Goal: Use online tool/utility

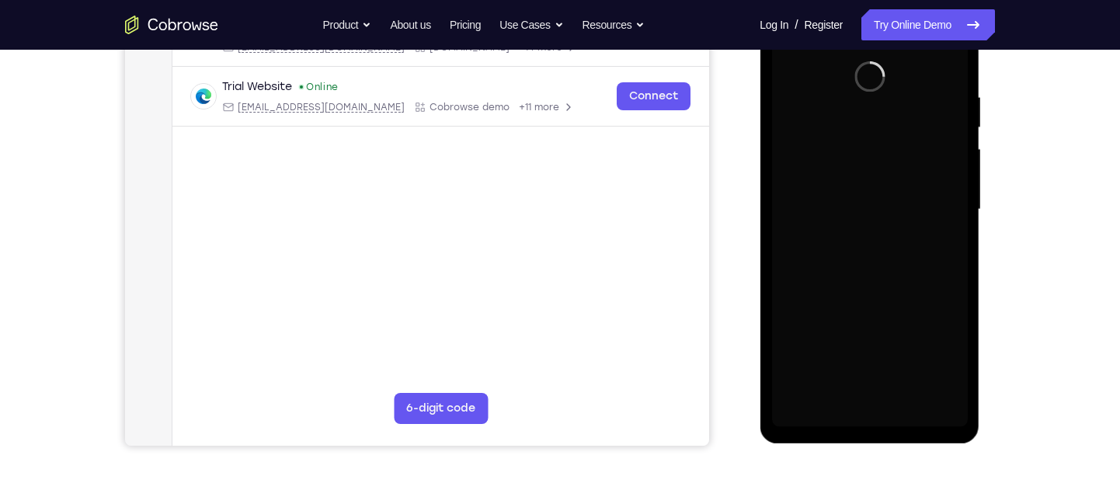
scroll to position [277, 0]
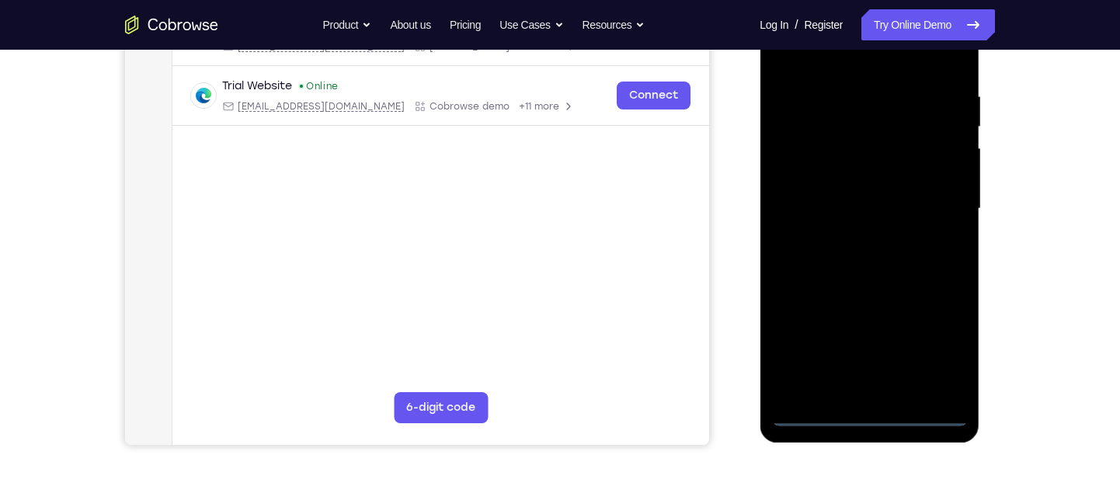
click at [864, 418] on div at bounding box center [870, 208] width 196 height 435
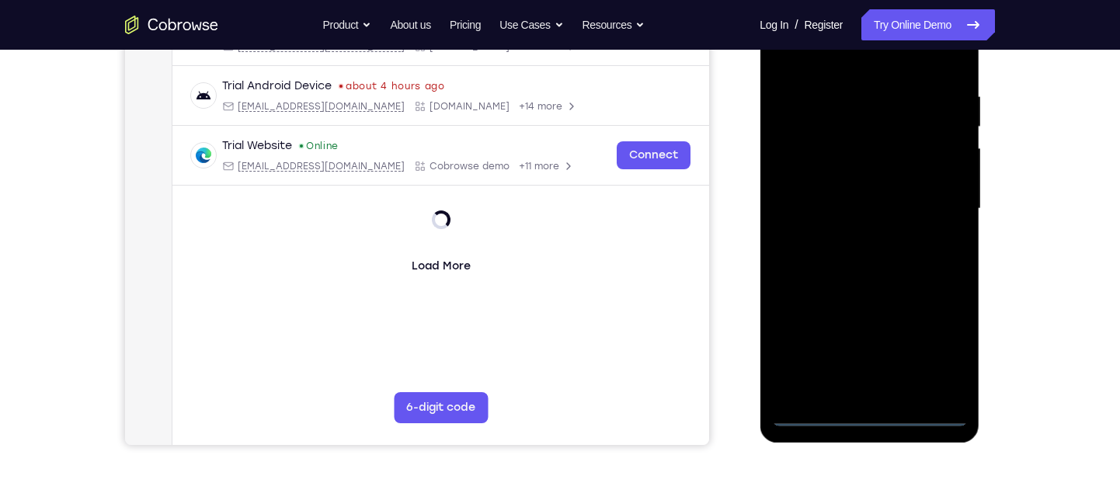
click at [932, 333] on div at bounding box center [870, 208] width 196 height 435
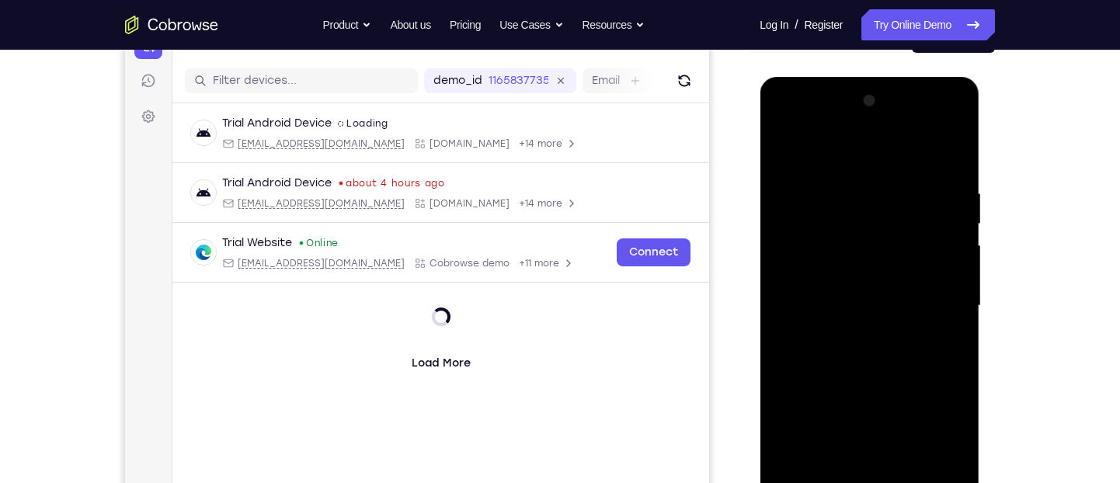
scroll to position [270, 0]
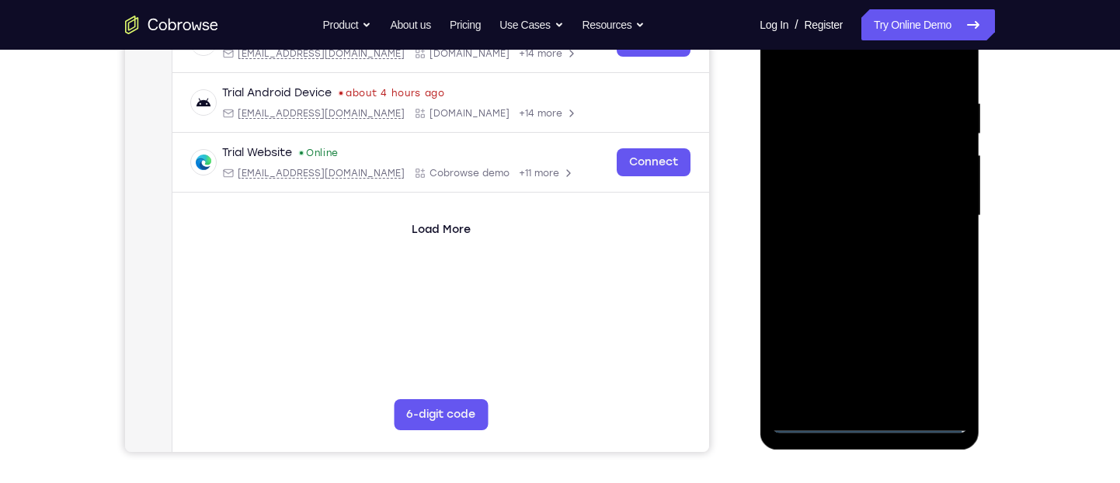
click at [937, 354] on div at bounding box center [870, 215] width 196 height 435
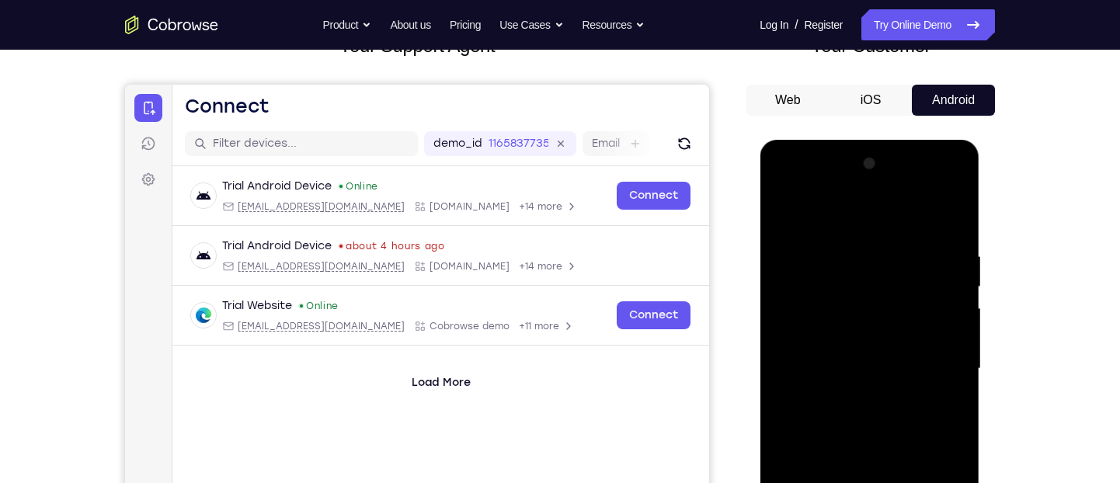
scroll to position [114, 0]
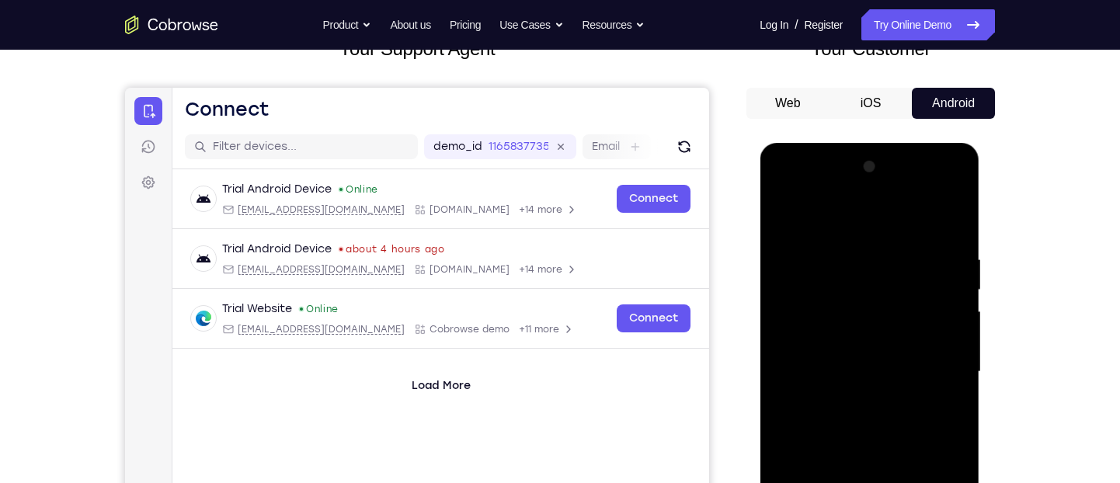
click at [792, 190] on div at bounding box center [870, 372] width 196 height 435
click at [940, 360] on div at bounding box center [870, 372] width 196 height 435
click at [849, 399] on div at bounding box center [870, 372] width 196 height 435
click at [867, 349] on div at bounding box center [870, 372] width 196 height 435
click at [887, 374] on div at bounding box center [870, 372] width 196 height 435
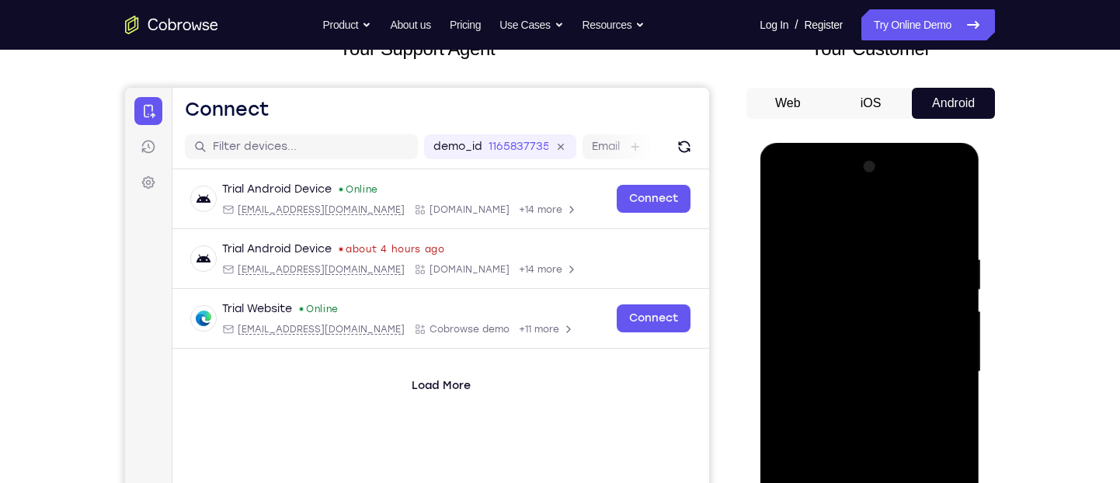
click at [877, 416] on div at bounding box center [870, 372] width 196 height 435
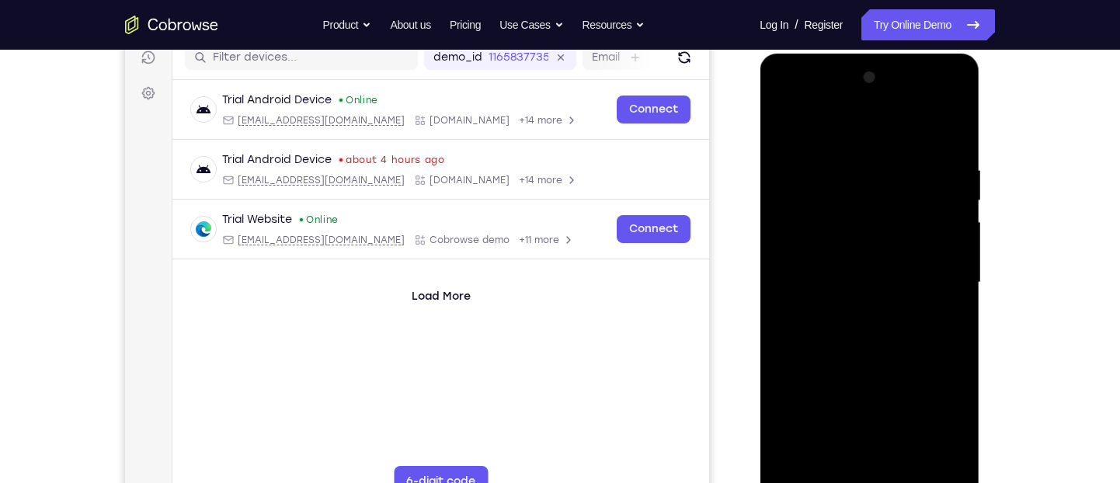
scroll to position [275, 0]
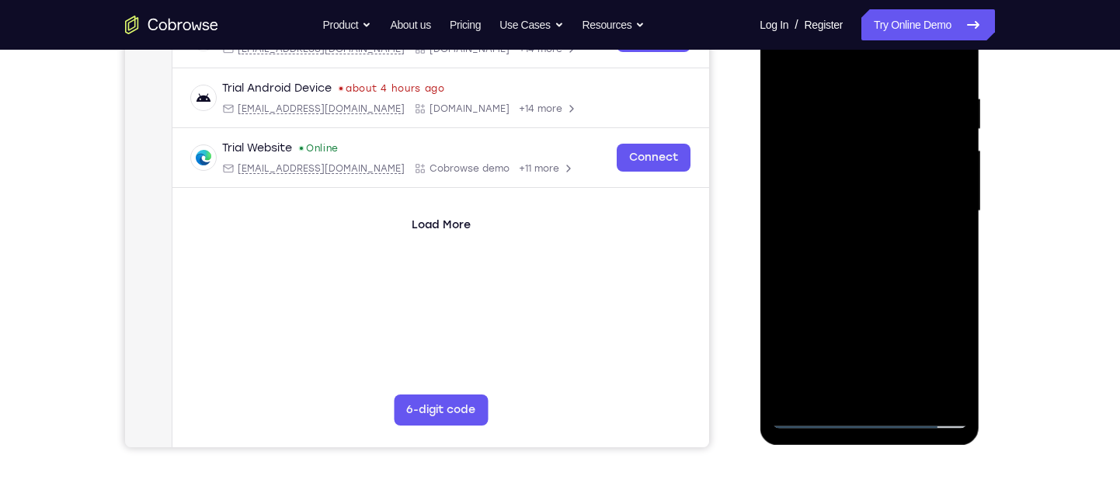
click at [838, 282] on div at bounding box center [870, 211] width 196 height 435
click at [956, 392] on div at bounding box center [870, 211] width 196 height 435
click at [921, 390] on div at bounding box center [870, 211] width 196 height 435
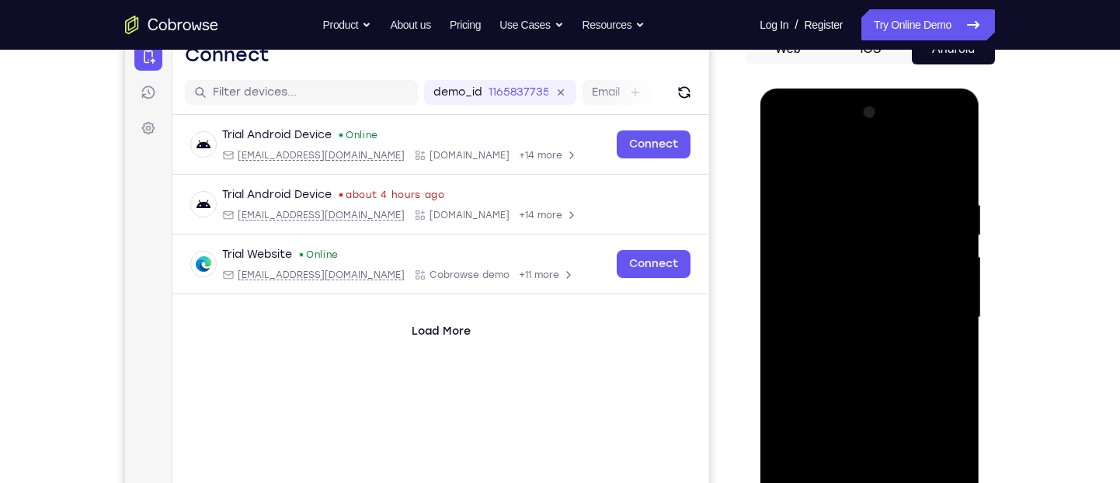
scroll to position [169, 0]
click at [893, 401] on div at bounding box center [870, 316] width 196 height 435
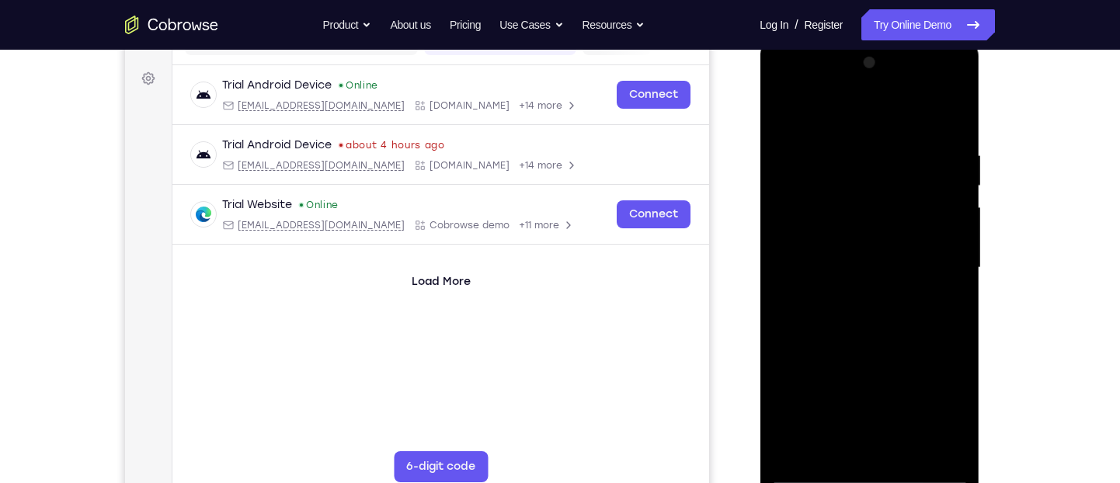
scroll to position [268, 0]
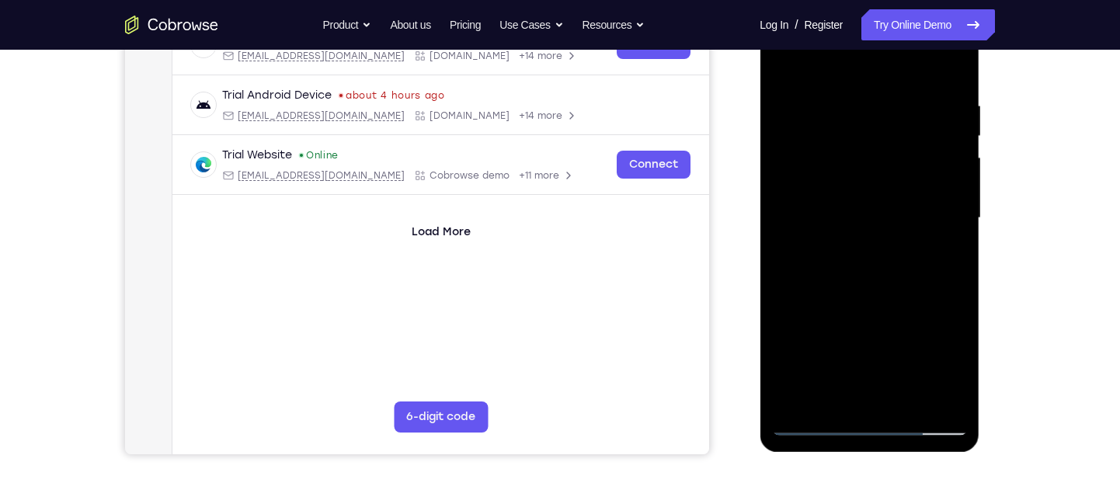
click at [807, 422] on div at bounding box center [870, 218] width 196 height 435
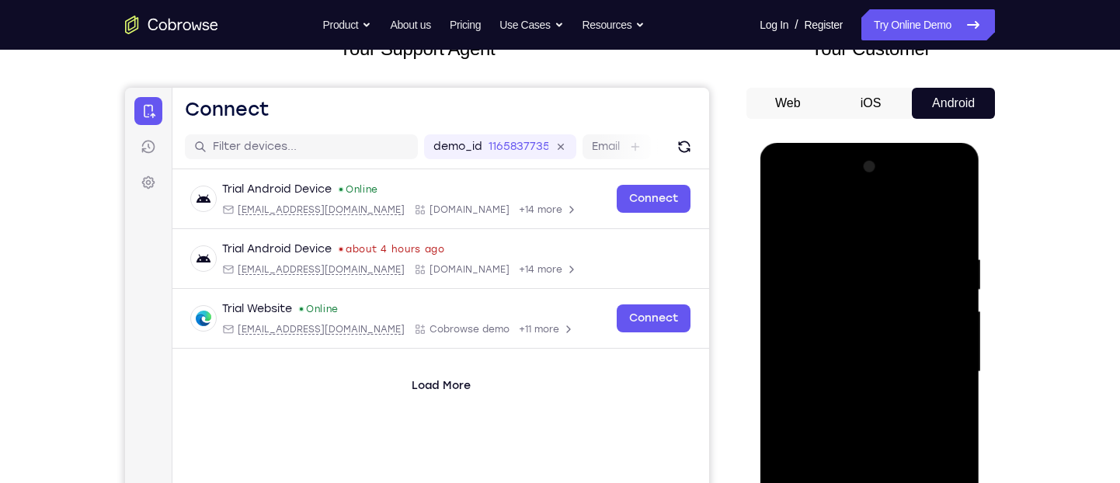
click at [852, 264] on div at bounding box center [870, 372] width 196 height 435
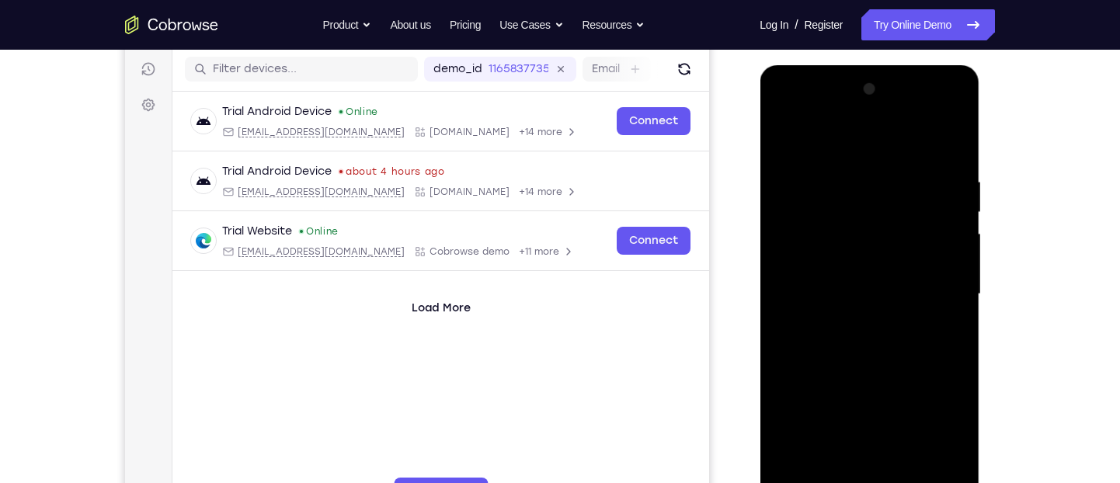
click at [941, 278] on div at bounding box center [870, 294] width 196 height 435
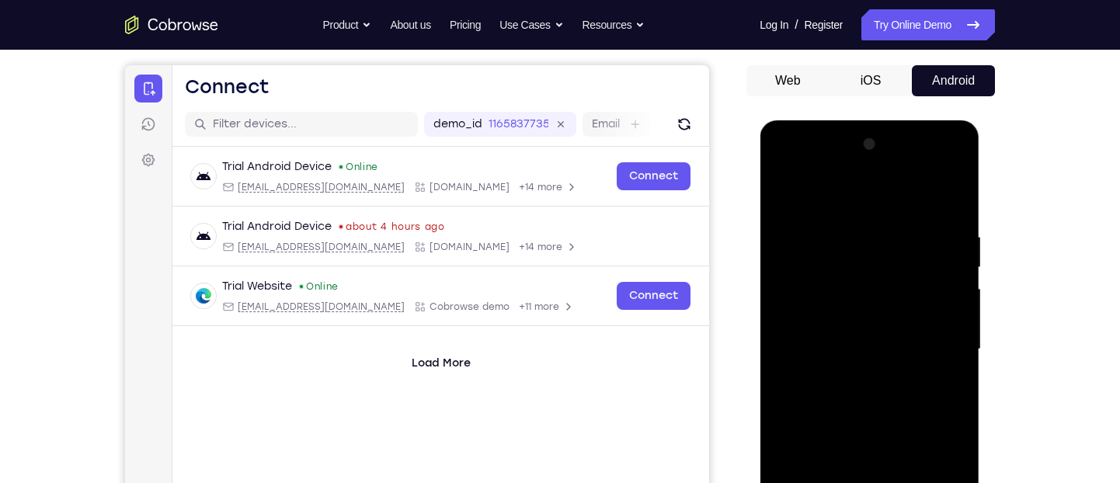
click at [941, 305] on div at bounding box center [870, 349] width 196 height 435
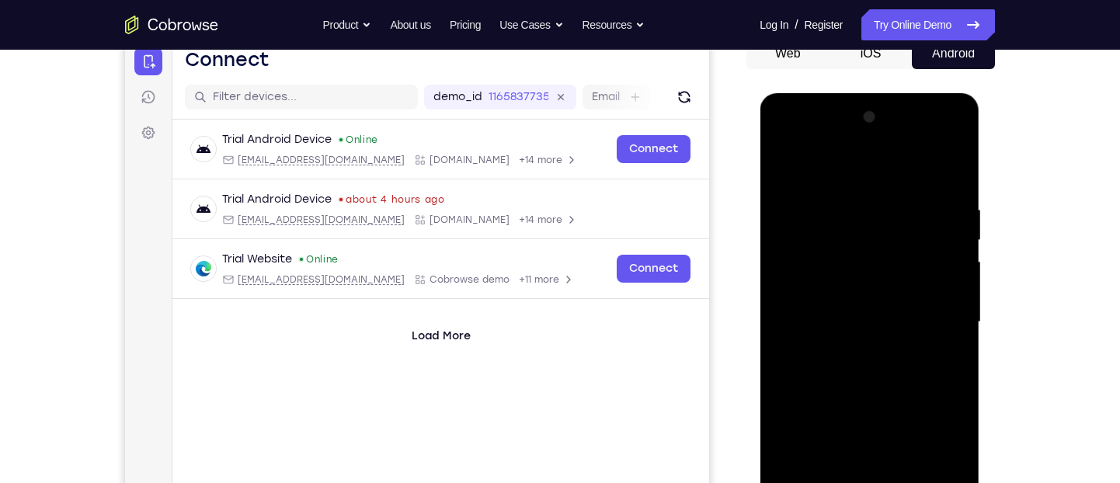
click at [949, 244] on div at bounding box center [870, 322] width 196 height 435
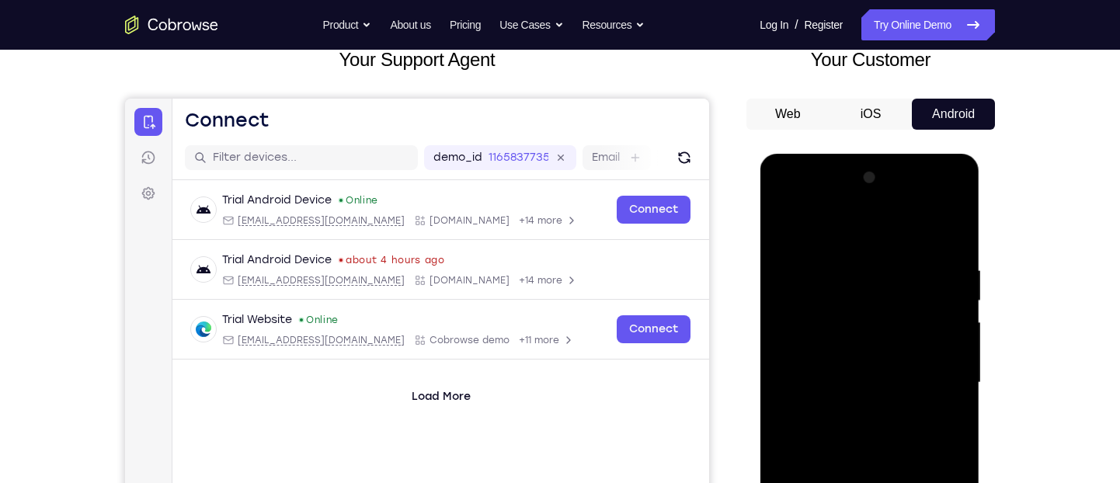
drag, startPoint x: 949, startPoint y: 305, endPoint x: 800, endPoint y: 291, distance: 149.8
click at [780, 302] on div at bounding box center [870, 383] width 196 height 435
click at [950, 232] on div at bounding box center [870, 383] width 196 height 435
click at [953, 228] on div at bounding box center [870, 383] width 196 height 435
click at [950, 232] on div at bounding box center [870, 383] width 196 height 435
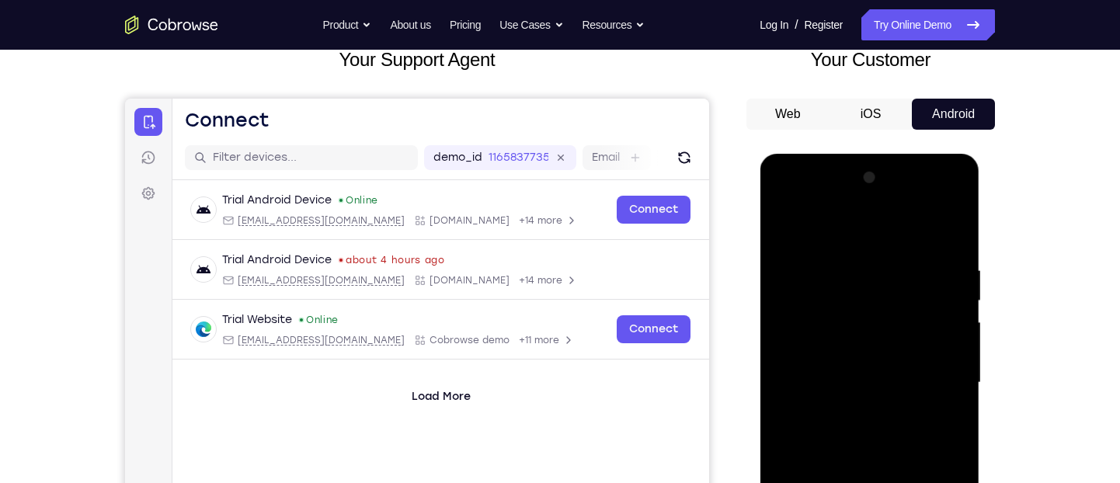
scroll to position [270, 0]
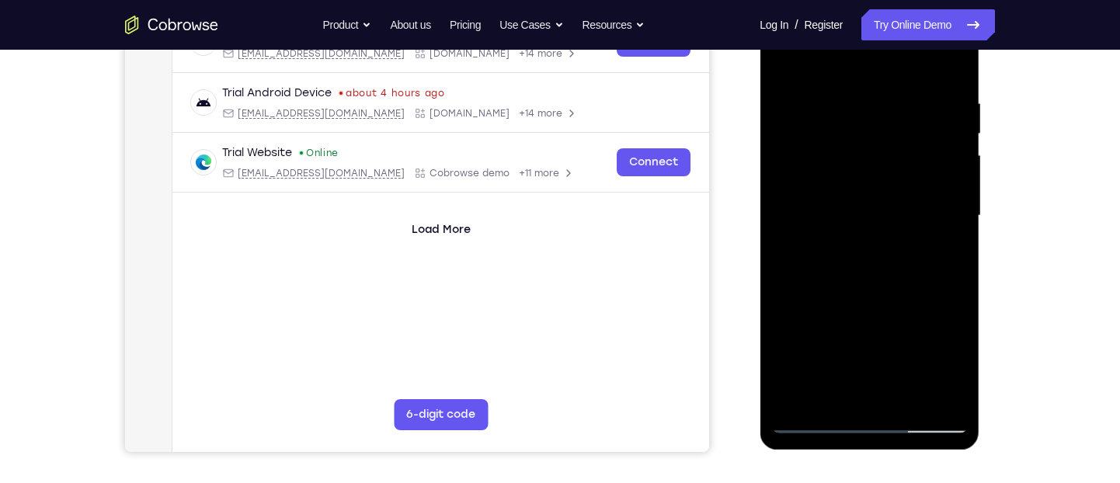
click at [810, 420] on div at bounding box center [870, 215] width 196 height 435
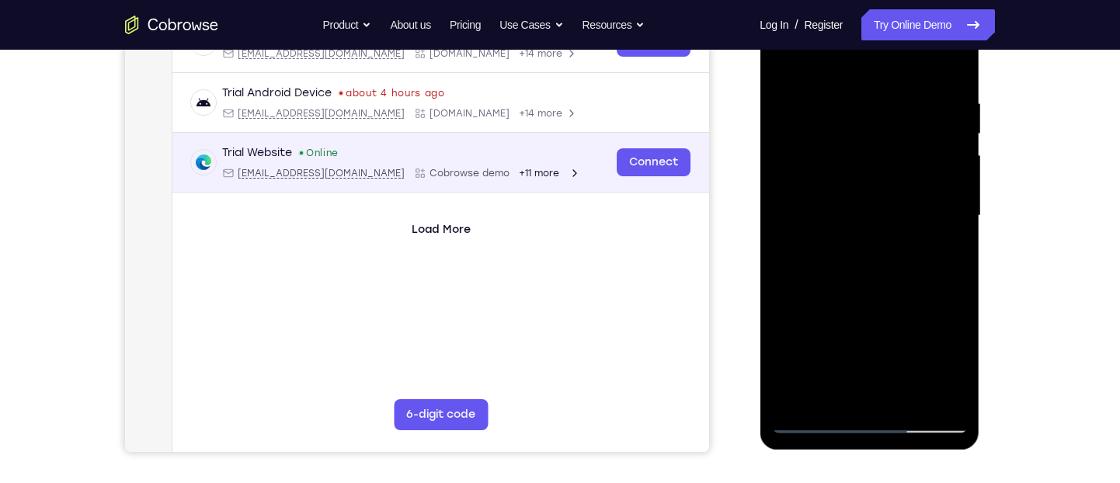
scroll to position [296, 0]
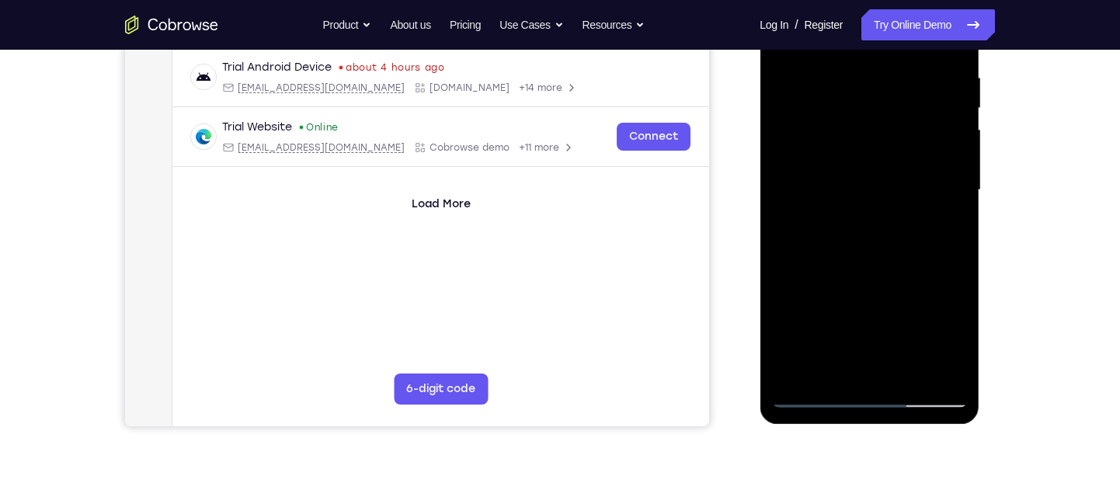
click at [811, 392] on div at bounding box center [870, 190] width 196 height 435
click at [948, 46] on div at bounding box center [870, 190] width 196 height 435
click at [950, 40] on div at bounding box center [870, 190] width 196 height 435
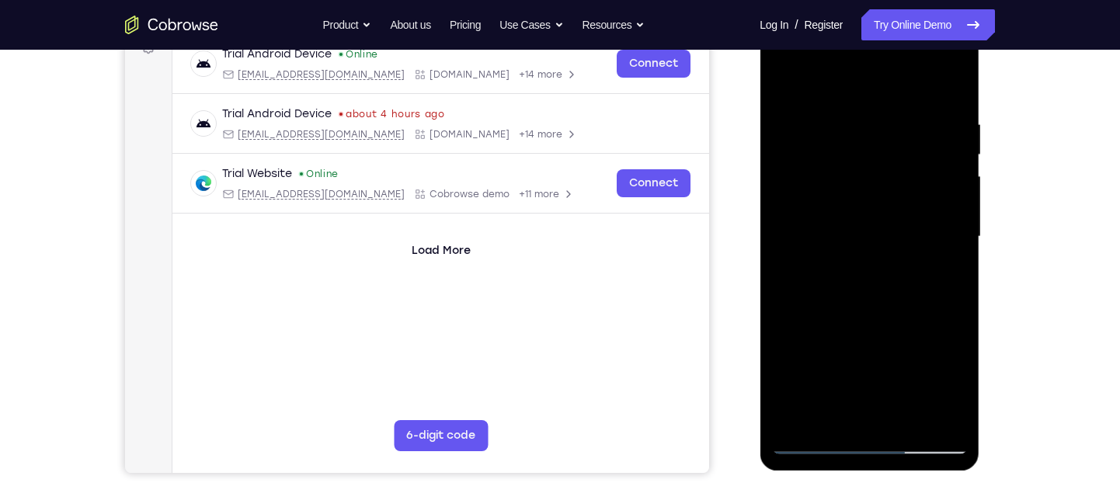
click at [942, 87] on div at bounding box center [870, 236] width 196 height 435
click at [953, 88] on div at bounding box center [870, 236] width 196 height 435
click at [950, 85] on div at bounding box center [870, 236] width 196 height 435
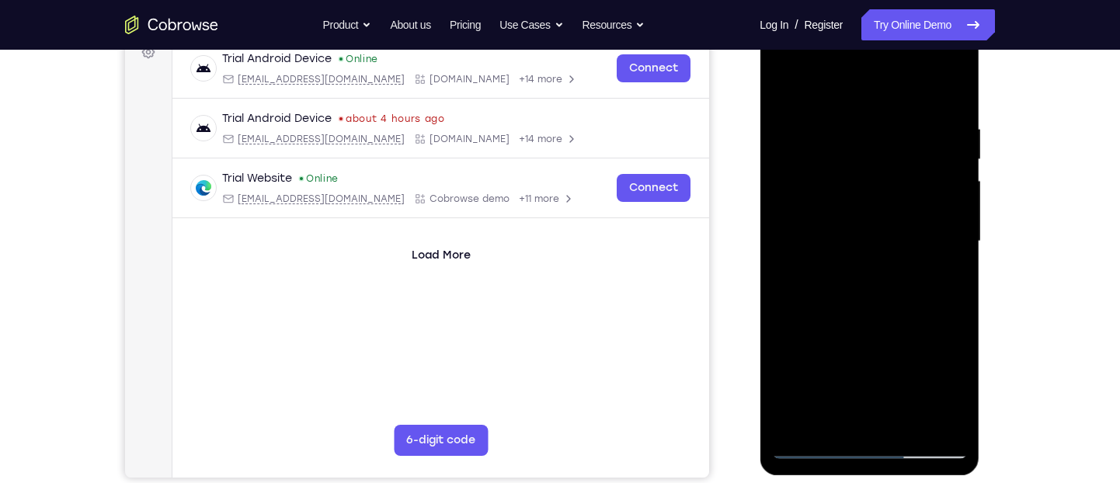
click at [810, 443] on div at bounding box center [870, 241] width 196 height 435
click at [867, 64] on div at bounding box center [870, 241] width 196 height 435
click at [815, 442] on div at bounding box center [870, 241] width 196 height 435
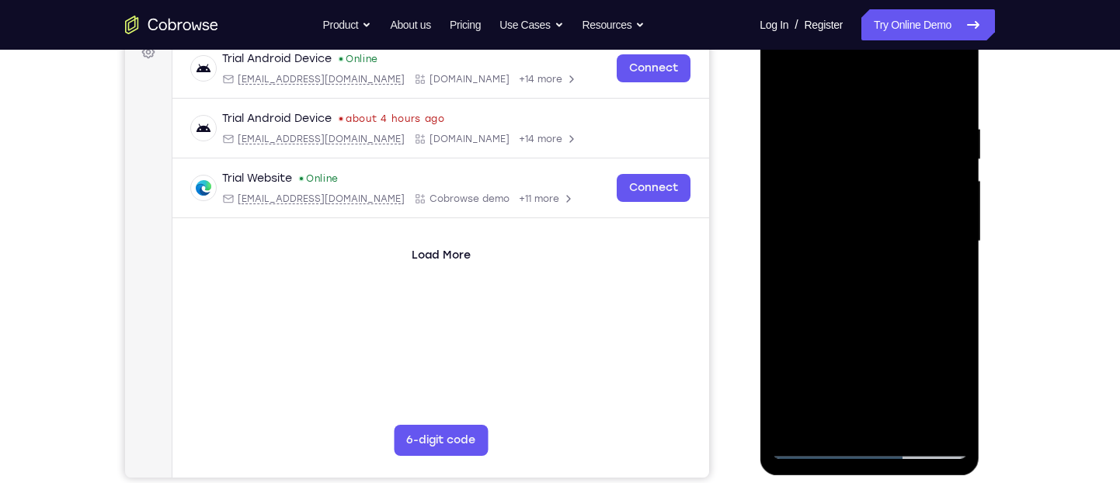
scroll to position [532, 0]
